Goal: Task Accomplishment & Management: Manage account settings

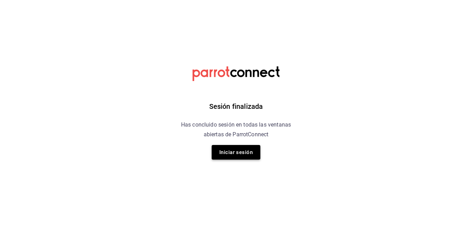
click at [244, 152] on button "Iniciar sesión" at bounding box center [235, 152] width 49 height 15
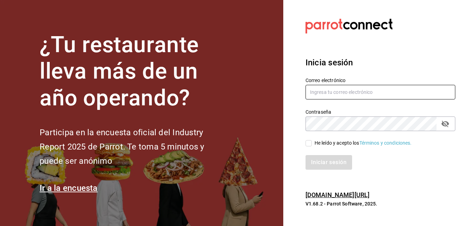
type input "[PERSON_NAME][EMAIL_ADDRESS][PERSON_NAME][DOMAIN_NAME]"
click at [309, 145] on input "He leído y acepto los Términos y condiciones." at bounding box center [308, 143] width 6 height 6
checkbox input "true"
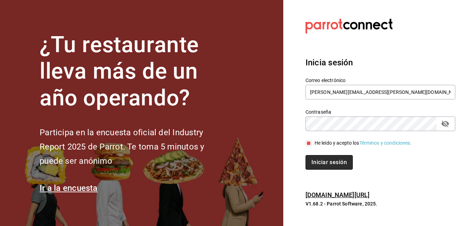
click at [334, 159] on button "Iniciar sesión" at bounding box center [328, 162] width 47 height 15
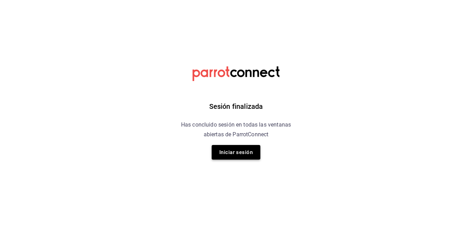
click at [237, 153] on button "Iniciar sesión" at bounding box center [235, 152] width 49 height 15
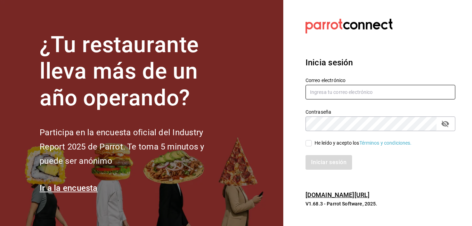
type input "[PERSON_NAME][EMAIL_ADDRESS][PERSON_NAME][DOMAIN_NAME]"
click at [308, 145] on input "He leído y acepto los Términos y condiciones." at bounding box center [308, 143] width 6 height 6
checkbox input "true"
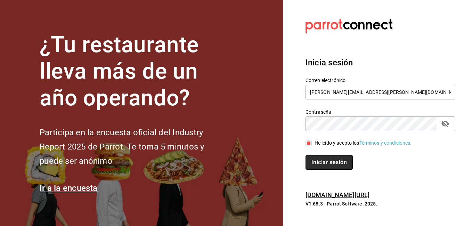
click at [319, 159] on button "Iniciar sesión" at bounding box center [328, 162] width 47 height 15
